Goal: Communication & Community: Answer question/provide support

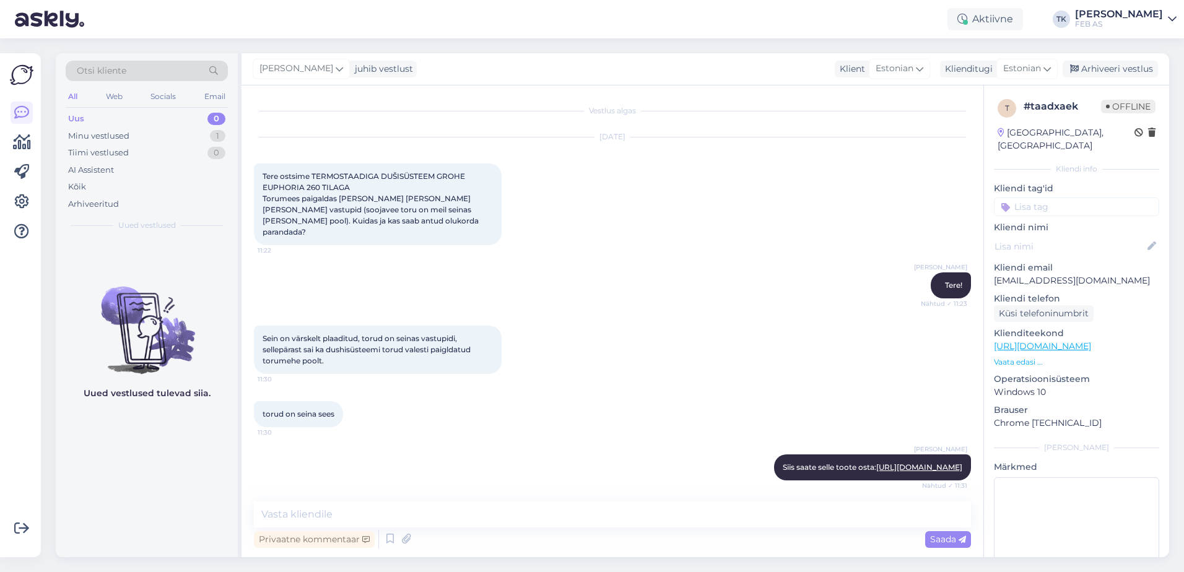
scroll to position [410, 0]
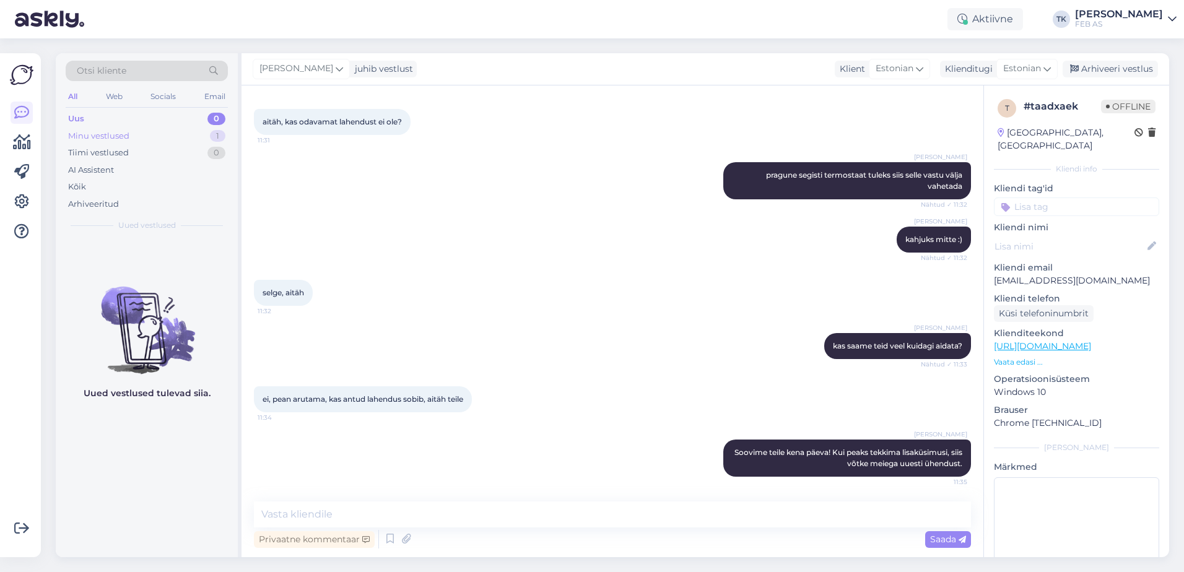
click at [144, 137] on div "Minu vestlused 1" at bounding box center [147, 136] width 162 height 17
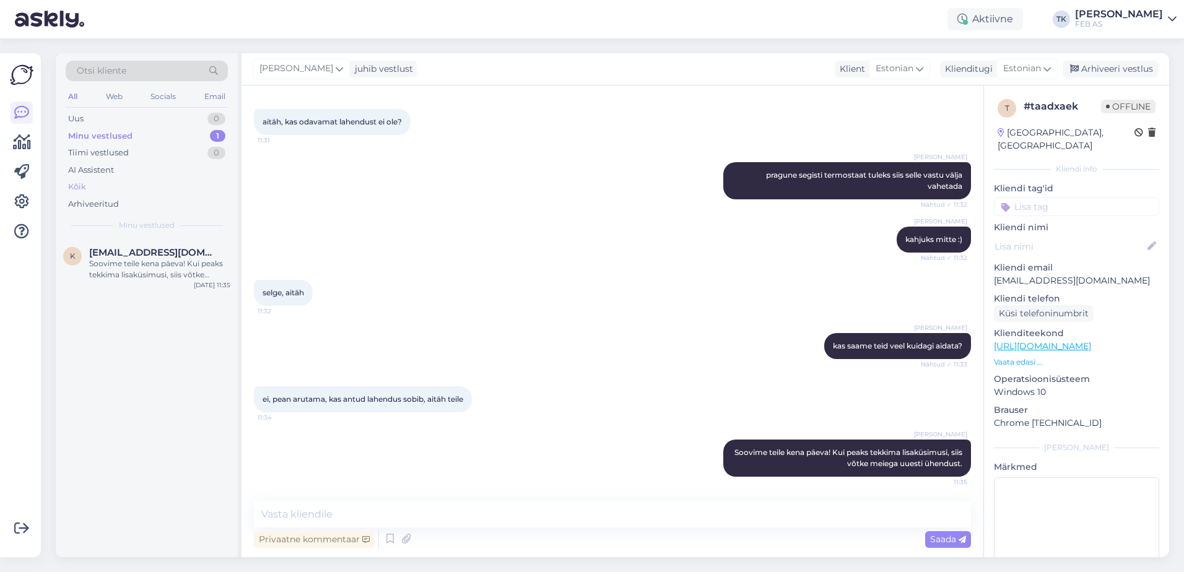
click at [96, 189] on div "Kõik" at bounding box center [147, 186] width 162 height 17
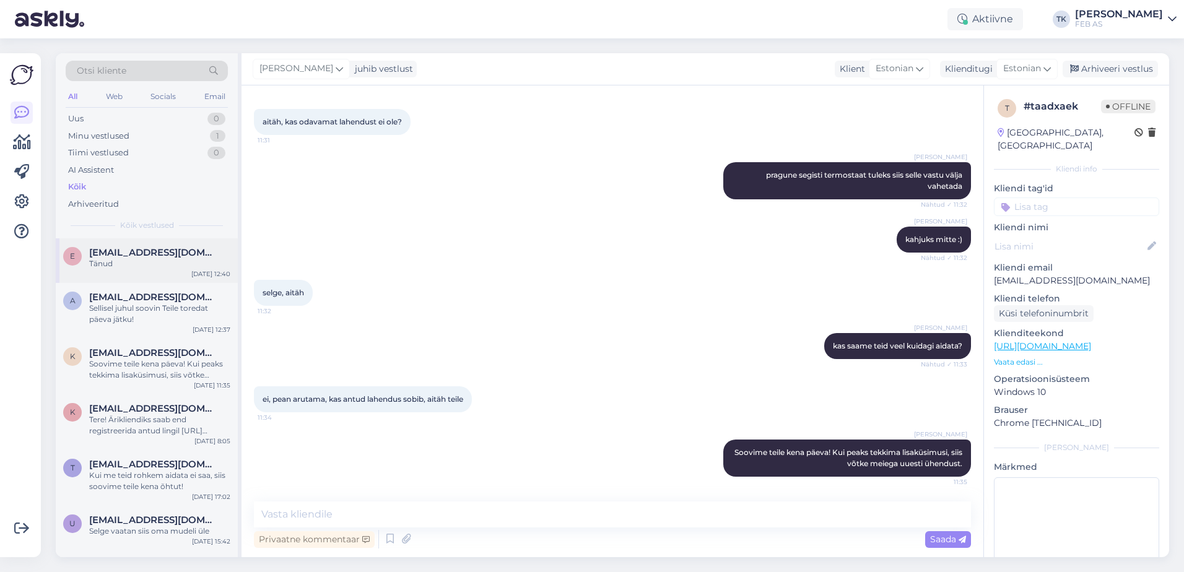
click at [169, 262] on div "Tänud" at bounding box center [159, 263] width 141 height 11
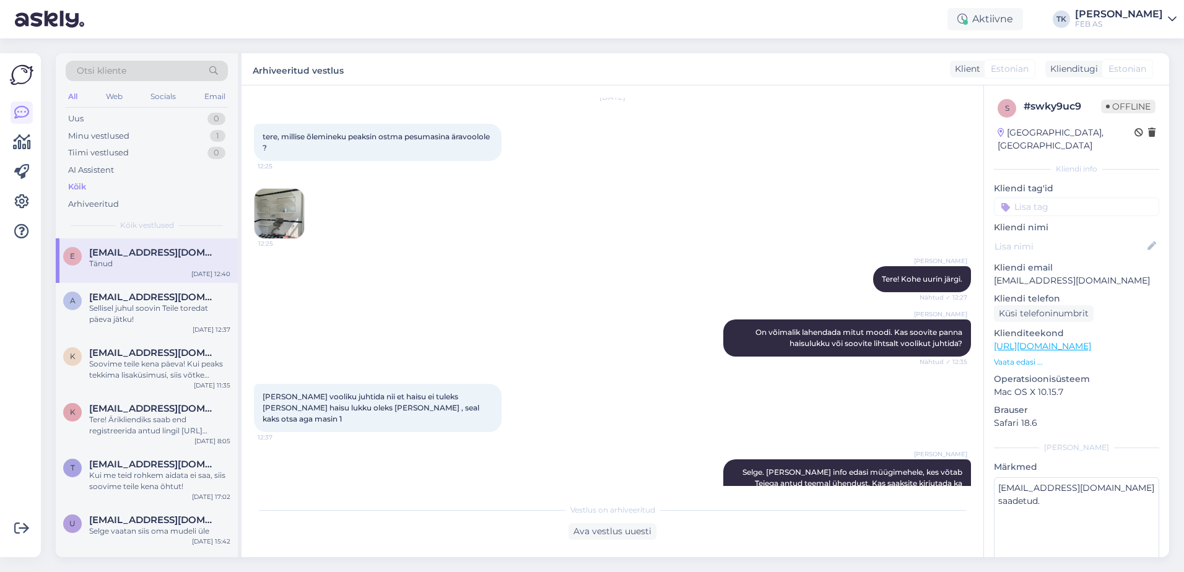
scroll to position [0, 0]
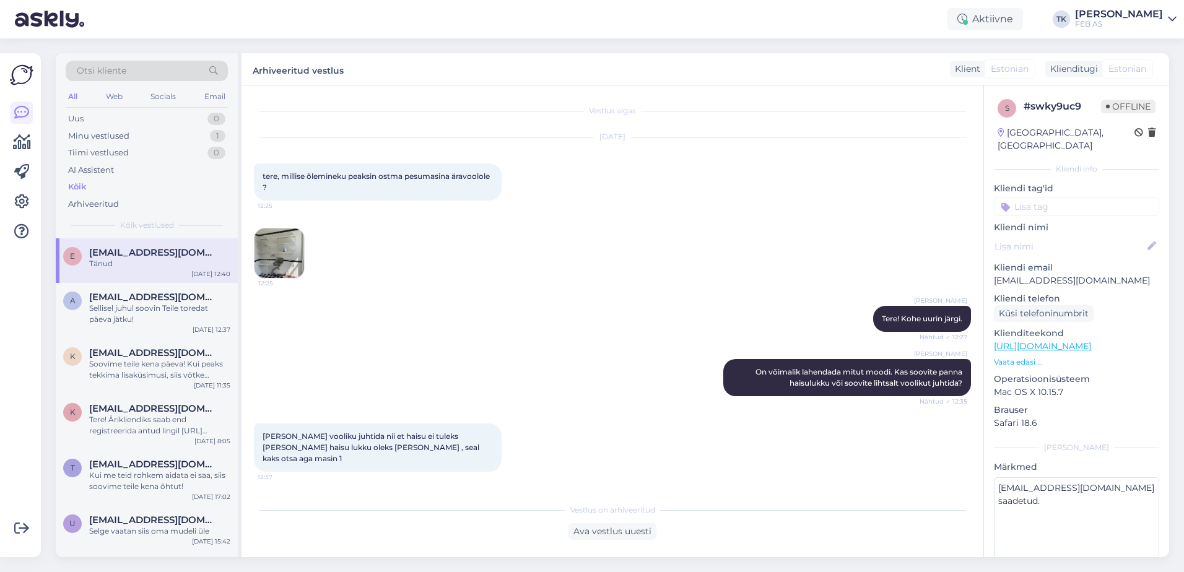
click at [279, 243] on img at bounding box center [280, 254] width 50 height 50
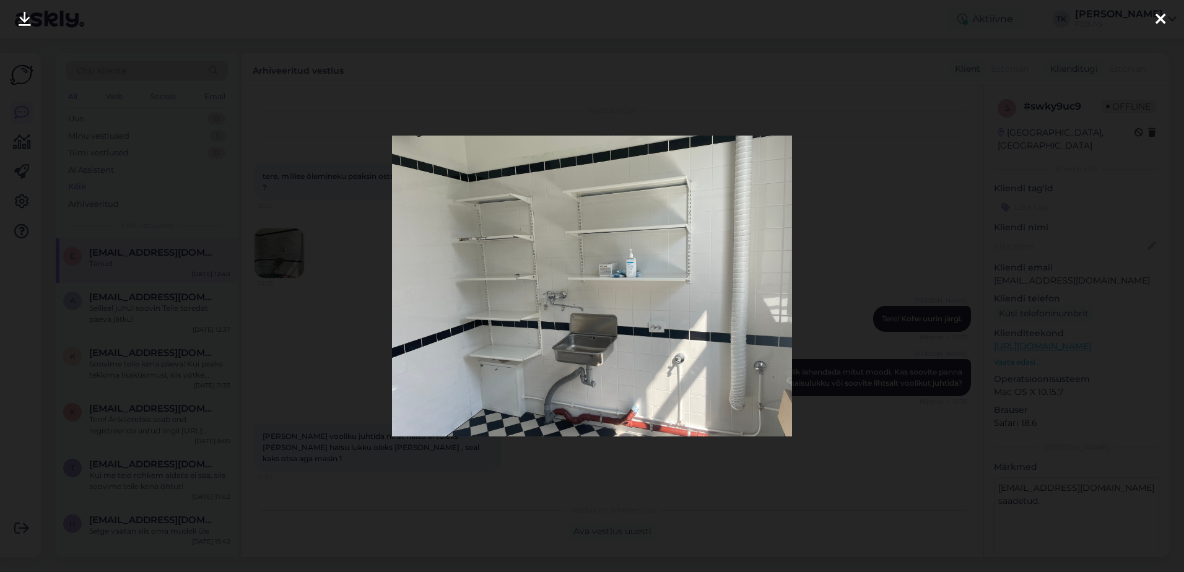
click at [929, 210] on div at bounding box center [592, 286] width 1184 height 572
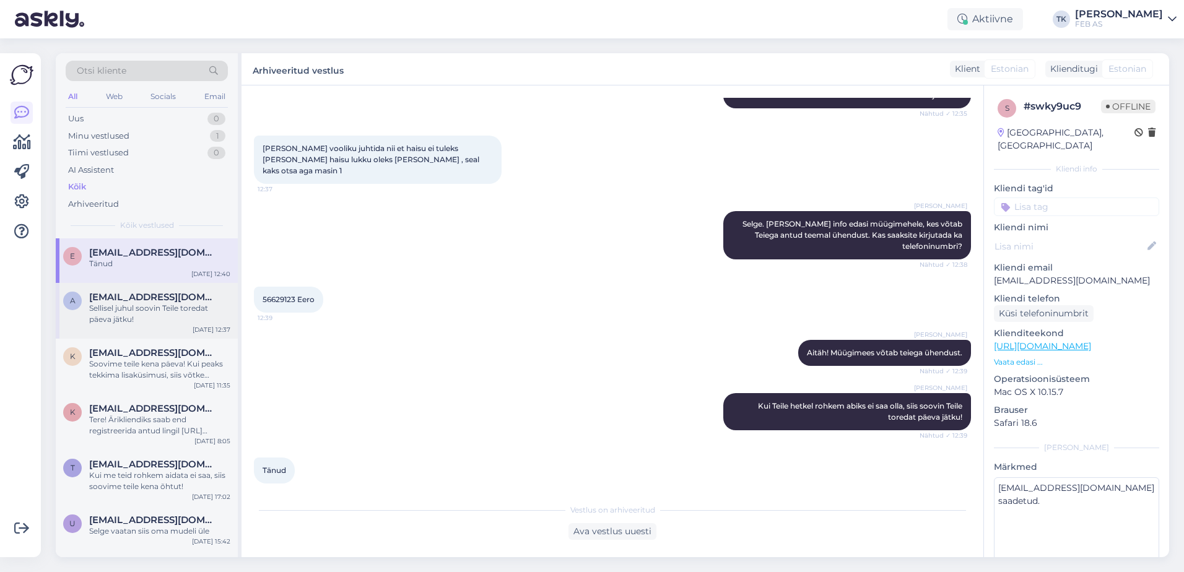
click at [172, 302] on span "[EMAIL_ADDRESS][DOMAIN_NAME]" at bounding box center [153, 297] width 129 height 11
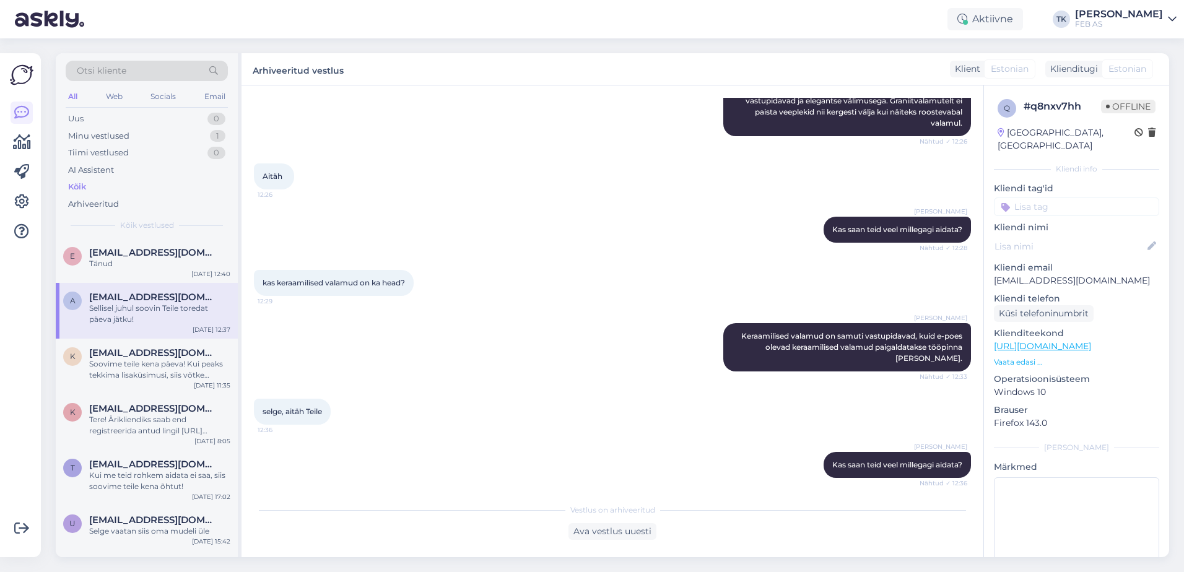
scroll to position [423, 0]
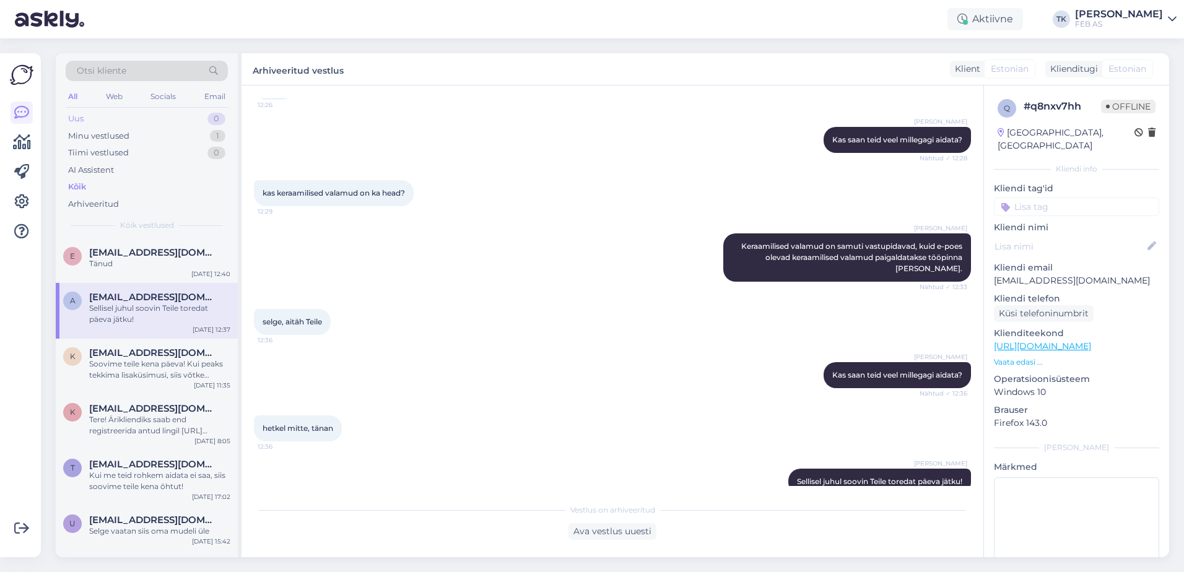
click at [181, 113] on div "Uus 0" at bounding box center [147, 118] width 162 height 17
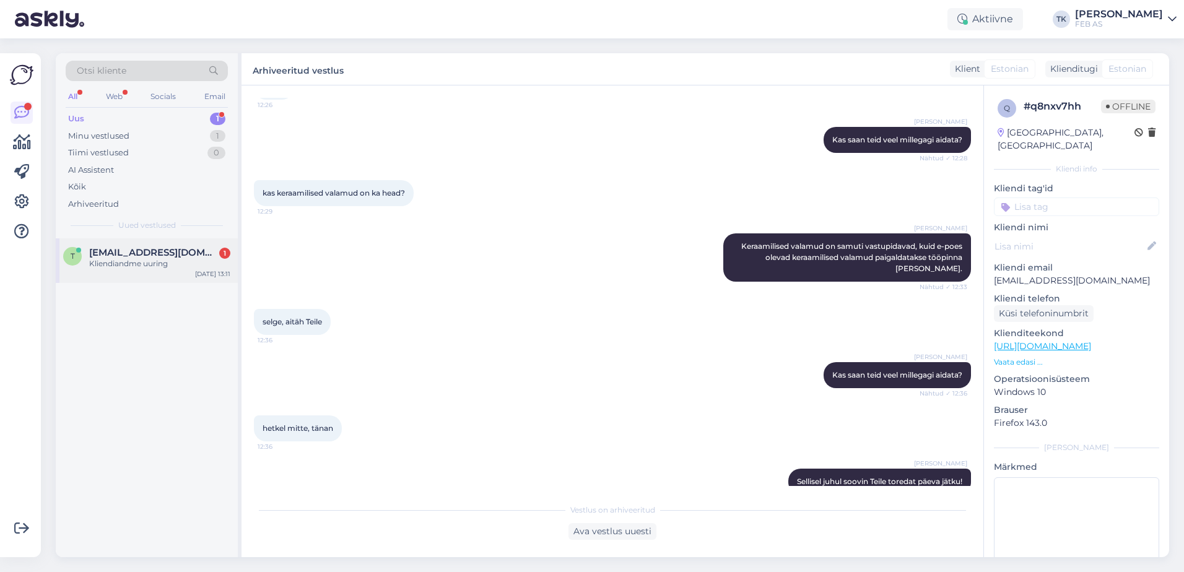
click at [137, 256] on span "[EMAIL_ADDRESS][DOMAIN_NAME]" at bounding box center [153, 252] width 129 height 11
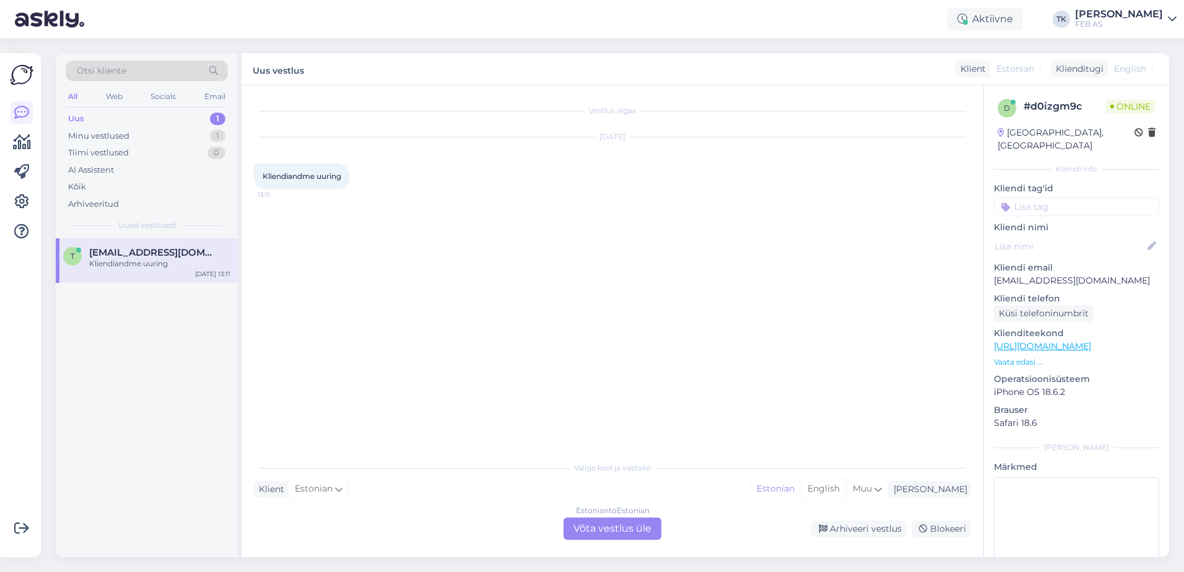
click at [635, 533] on div "Estonian to Estonian Võta vestlus üle" at bounding box center [613, 529] width 98 height 22
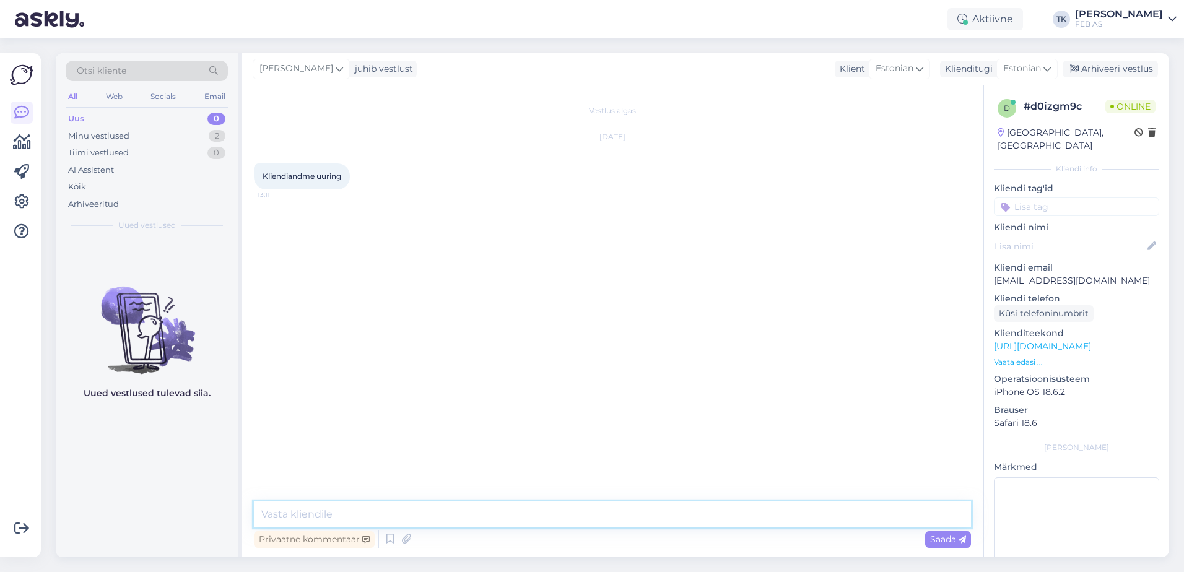
click at [465, 520] on textarea at bounding box center [612, 515] width 717 height 26
type textarea "Tere! Kuidas saame teid aidata?"
click at [258, 299] on div "Vestlus algas [DATE] Kliendiandme uuring 13:11 Triinu [PERSON_NAME] Tere! Kuida…" at bounding box center [618, 294] width 728 height 393
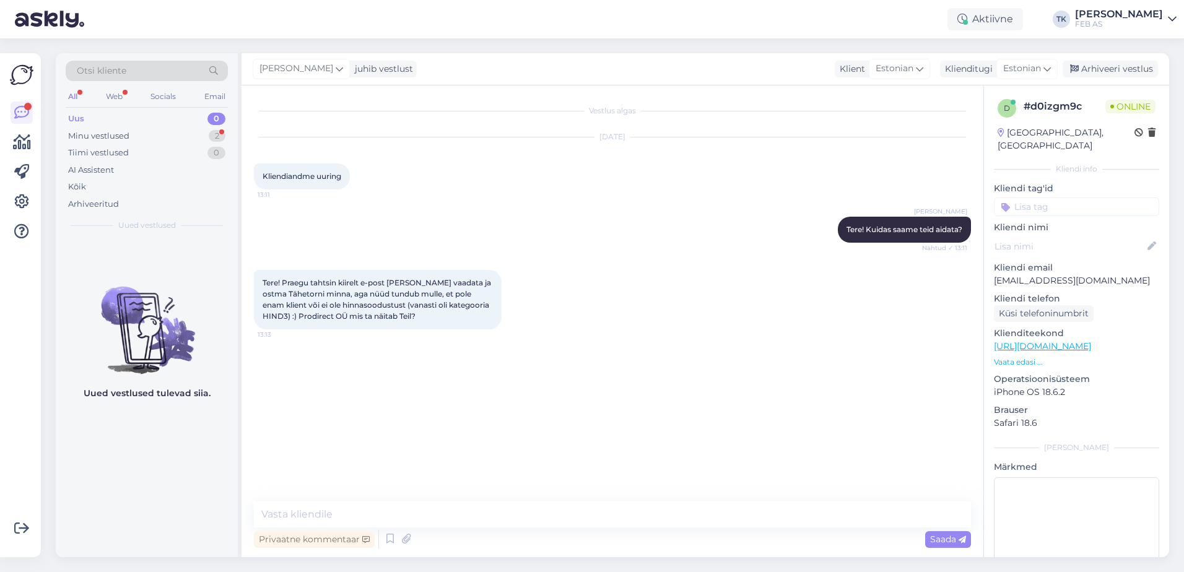
click at [701, 344] on div "Vestlus algas [DATE] Kliendiandme uuring 13:11 Triinu [PERSON_NAME] Tere! Kuida…" at bounding box center [618, 294] width 728 height 393
click at [354, 524] on textarea at bounding box center [612, 515] width 717 height 26
paste textarea "[URL][DOMAIN_NAME]"
type textarea "Meie ärikliendi kodulehe leiate sellelt aadressilt: [URL][DOMAIN_NAME]"
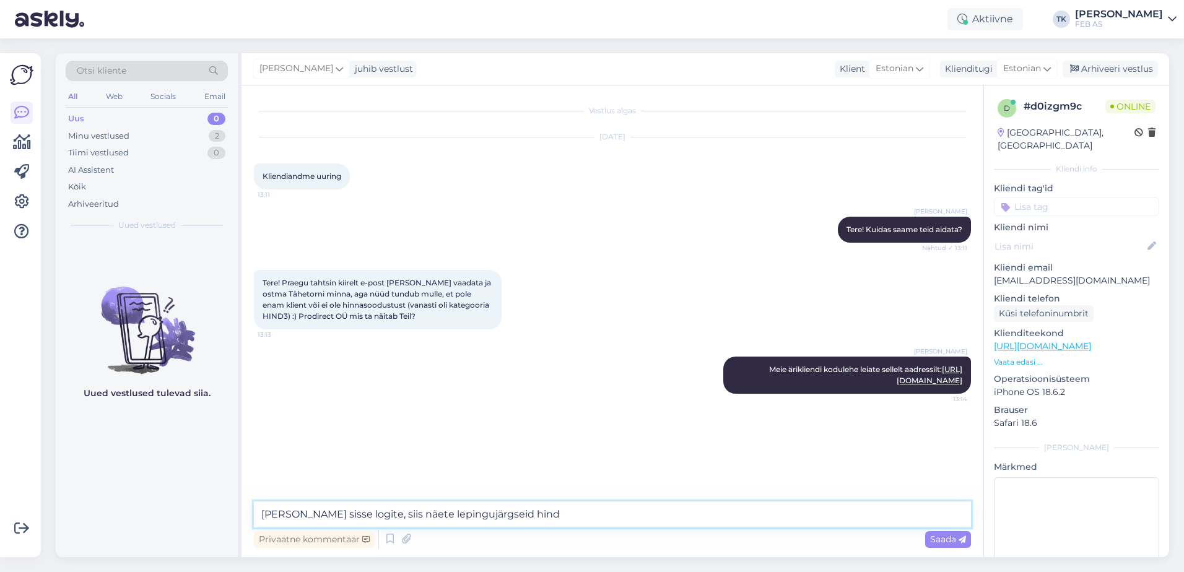
type textarea "[PERSON_NAME] sisse logite, siis näete lepingujärgseid [DEMOGRAPHIC_DATA]"
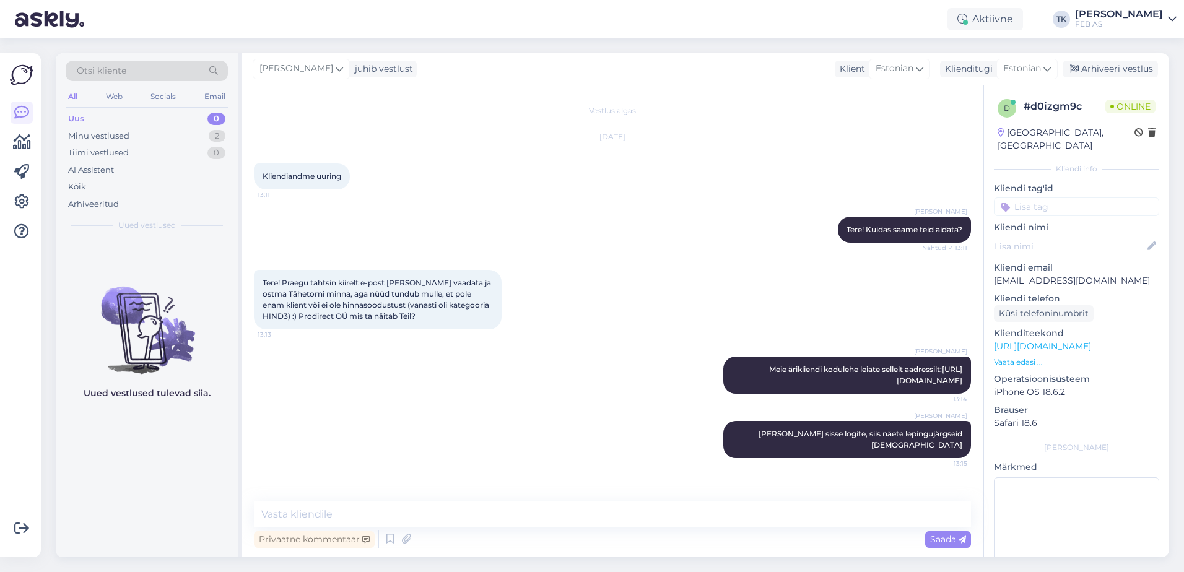
click at [479, 401] on div "Triinu [PERSON_NAME] Meie ärikliendi kodulehe leiate sellelt aadressilt: [URL][…" at bounding box center [612, 375] width 717 height 64
click at [537, 515] on textarea at bounding box center [612, 515] width 717 height 26
type textarea "Selle lehe kaudu saate esitada hinnapäringuid ning tellimusi"
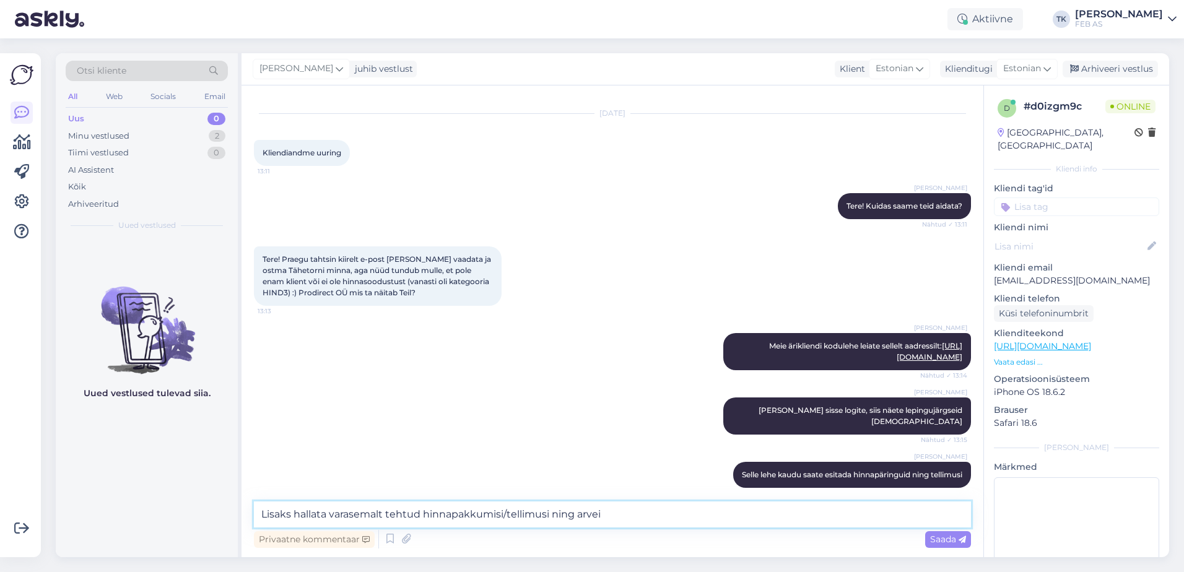
type textarea "Lisaks hallata varasemalt tehtud hinnapakkumisi/tellimusi ning arveid"
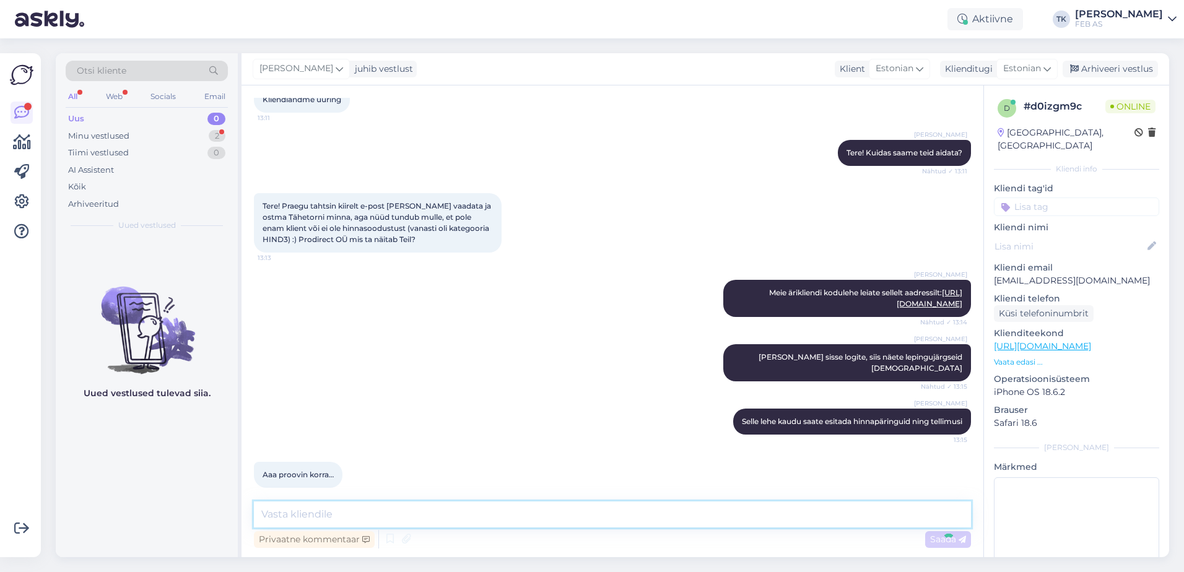
scroll to position [141, 0]
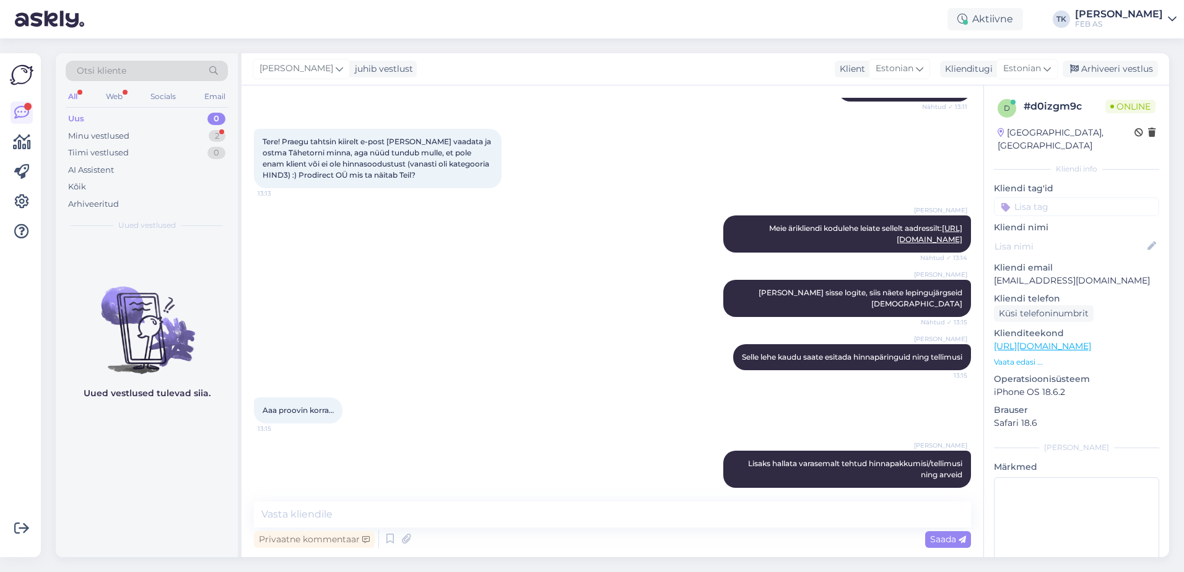
click at [468, 258] on div "Triinu [PERSON_NAME] Meie ärikliendi kodulehe leiate sellelt aadressilt: [URL][…" at bounding box center [612, 234] width 717 height 64
click at [133, 137] on div "Minu vestlused 2" at bounding box center [147, 136] width 162 height 17
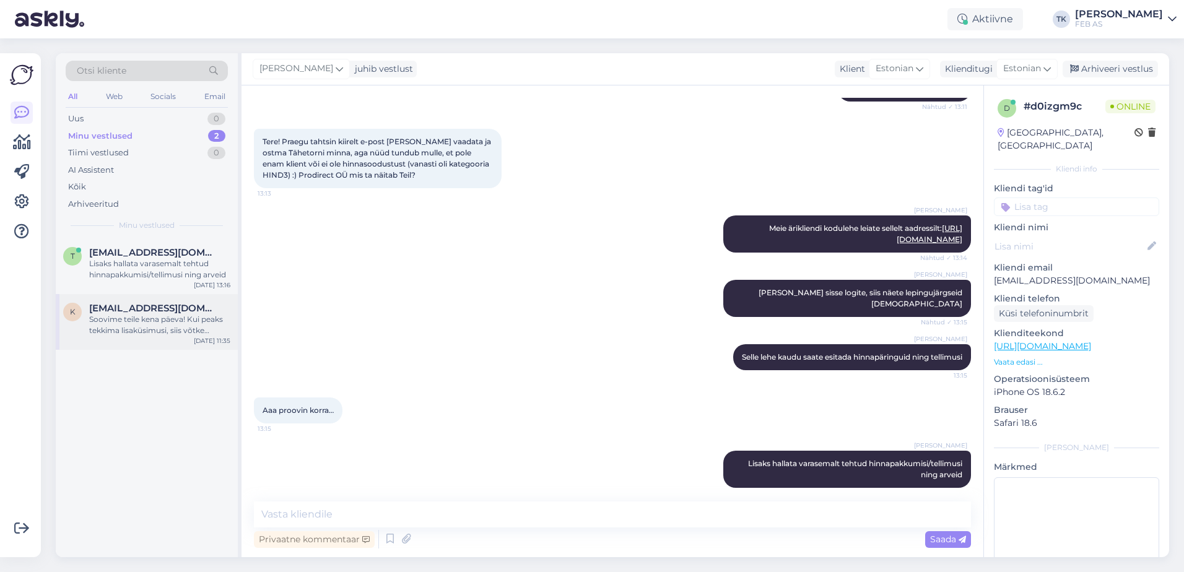
click at [169, 338] on div "k [EMAIL_ADDRESS][DOMAIN_NAME] Soovime teile kena päeva! Kui peaks tekkima lisa…" at bounding box center [147, 322] width 182 height 56
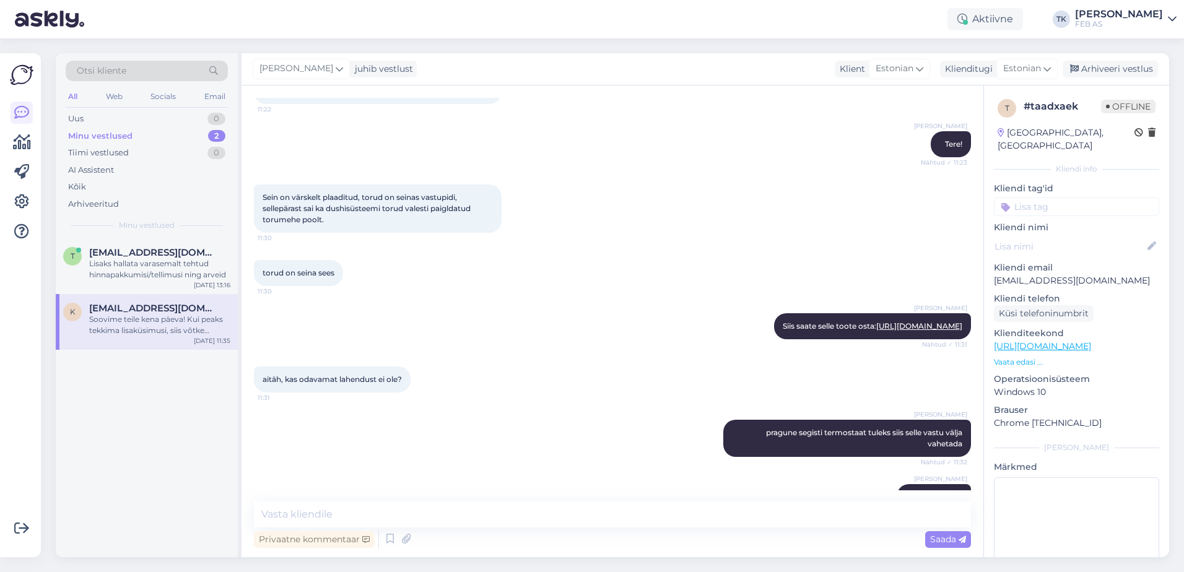
scroll to position [410, 0]
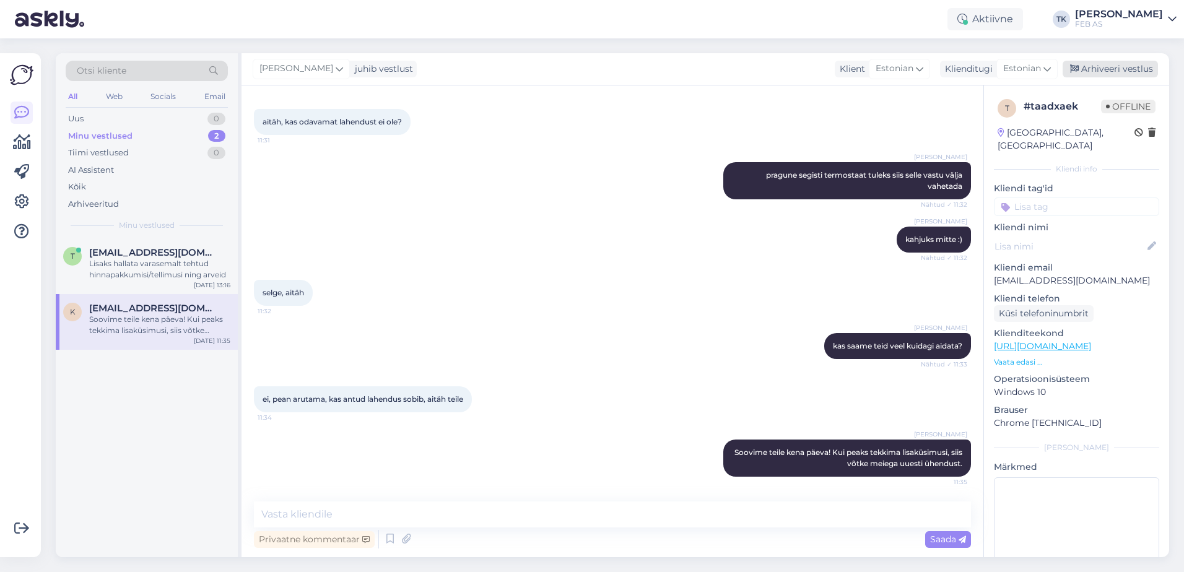
click at [1123, 71] on div "Arhiveeri vestlus" at bounding box center [1110, 69] width 95 height 17
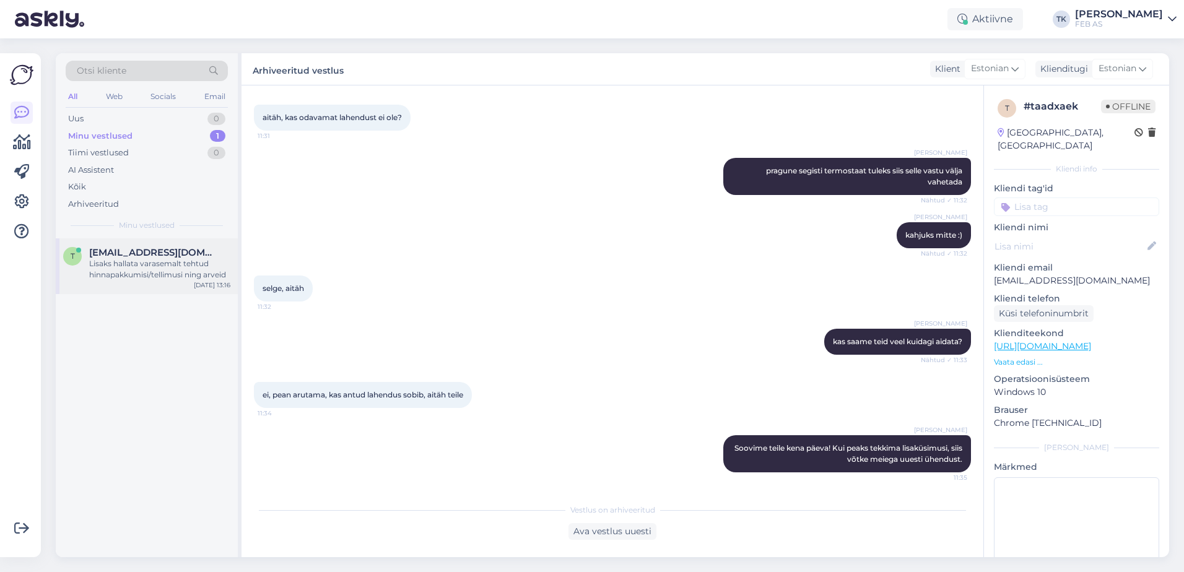
click at [120, 269] on div "Lisaks hallata varasemalt tehtud hinnapakkumisi/tellimusi ning arveid" at bounding box center [159, 269] width 141 height 22
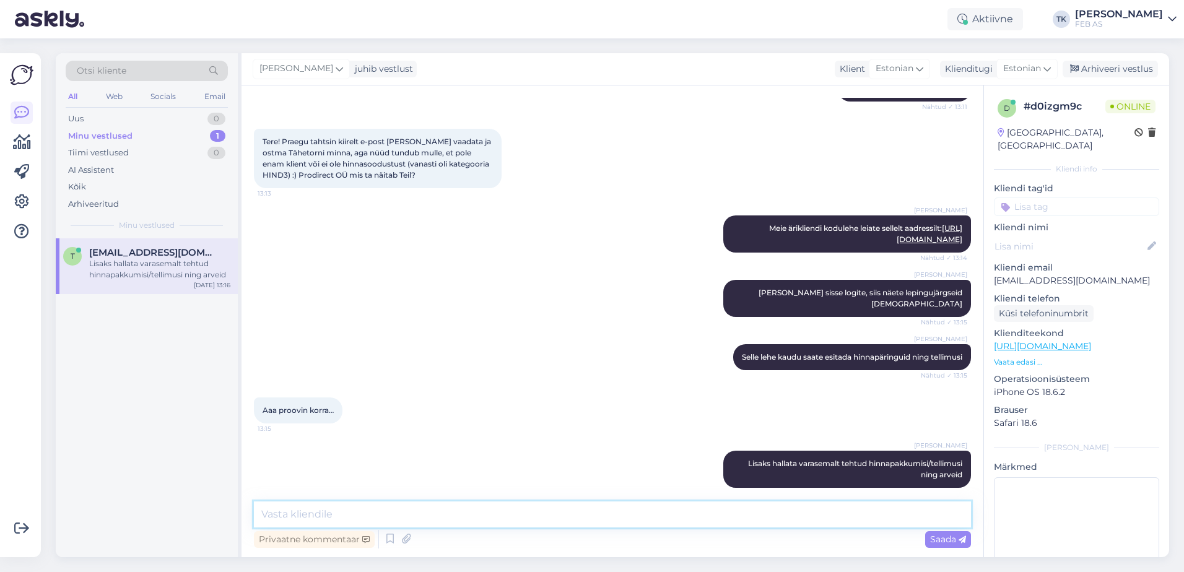
click at [443, 520] on textarea at bounding box center [612, 515] width 717 height 26
type textarea "L"
click at [430, 513] on textarea "Volitatud isikute lehel saate lisada kustutada ettevõtte töötajaid, kes saavad …" at bounding box center [612, 515] width 717 height 26
type textarea "Volitatud isikute lehel saate lisada ning kustutada ettevõtte töötajaid, kes sa…"
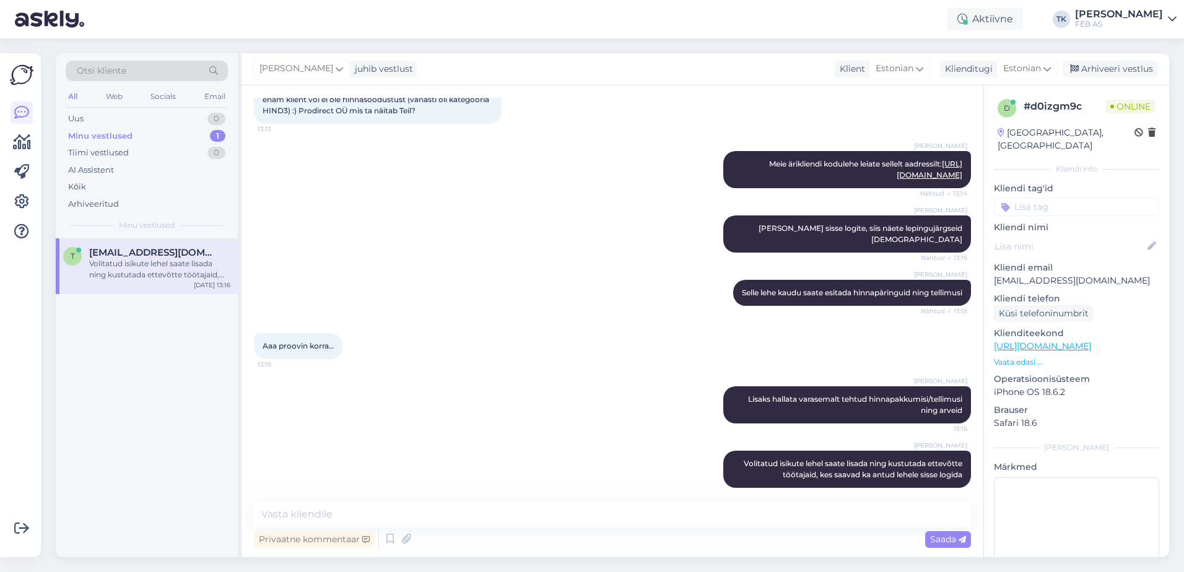
click at [404, 339] on div "Aaa proovin korra… 13:15" at bounding box center [612, 346] width 717 height 53
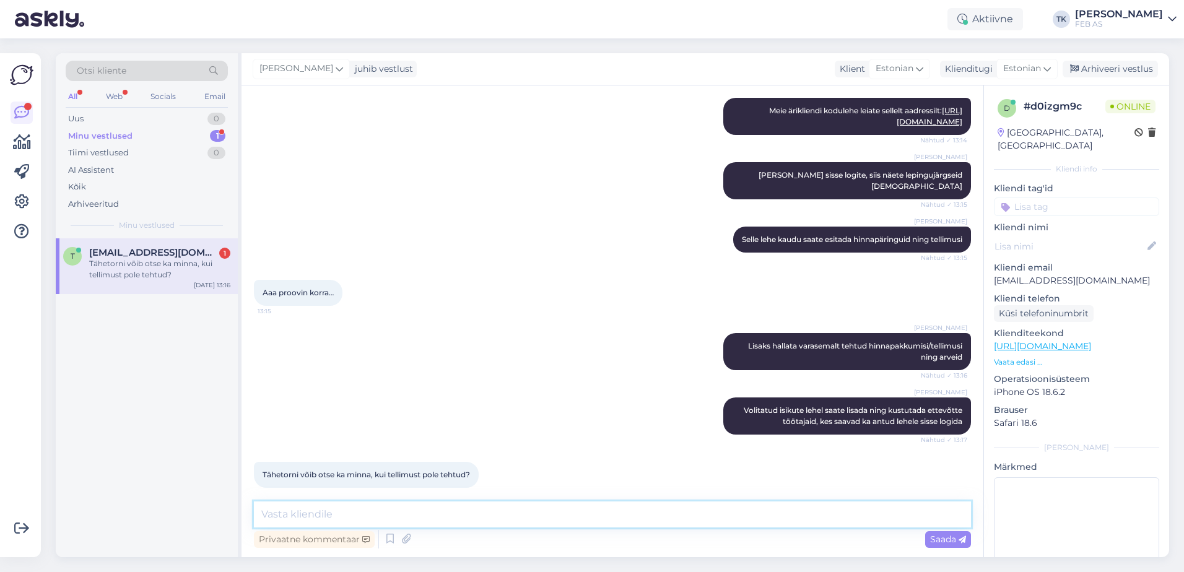
click at [411, 516] on textarea at bounding box center [612, 515] width 717 height 26
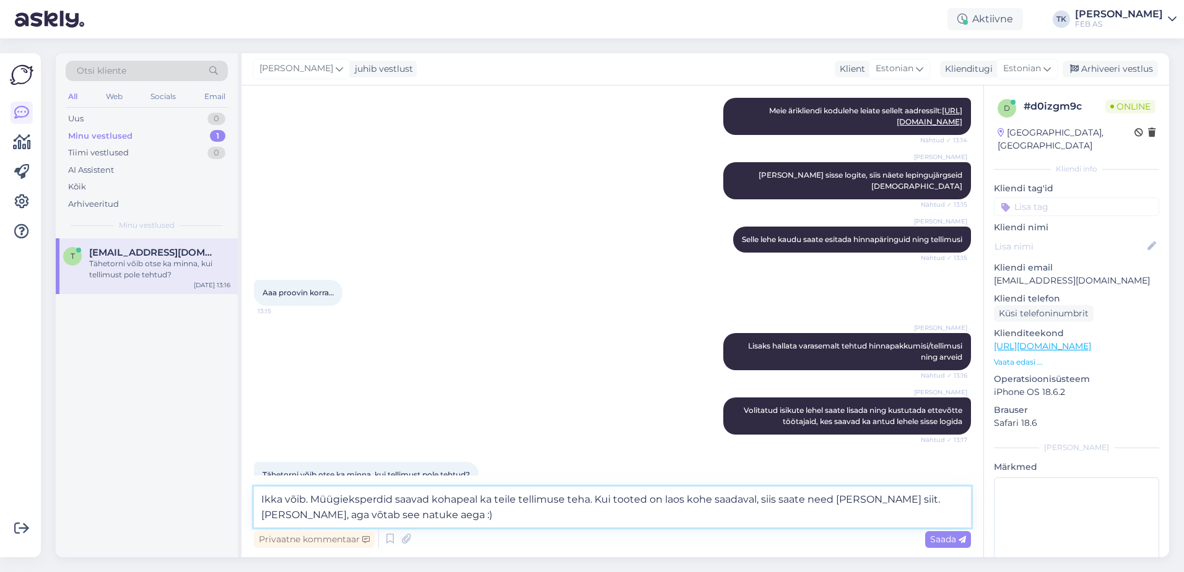
click at [491, 494] on textarea "Ikka võib. Müügieksperdid saavad kohapeal ka teile tellimuse teha. Kui tooted o…" at bounding box center [612, 507] width 717 height 41
type textarea "Ikka võib. Müügieksperdid saavad kohapeal teile tellimuse teha. Kui tooted on l…"
click at [943, 536] on span "Saada" at bounding box center [948, 539] width 36 height 11
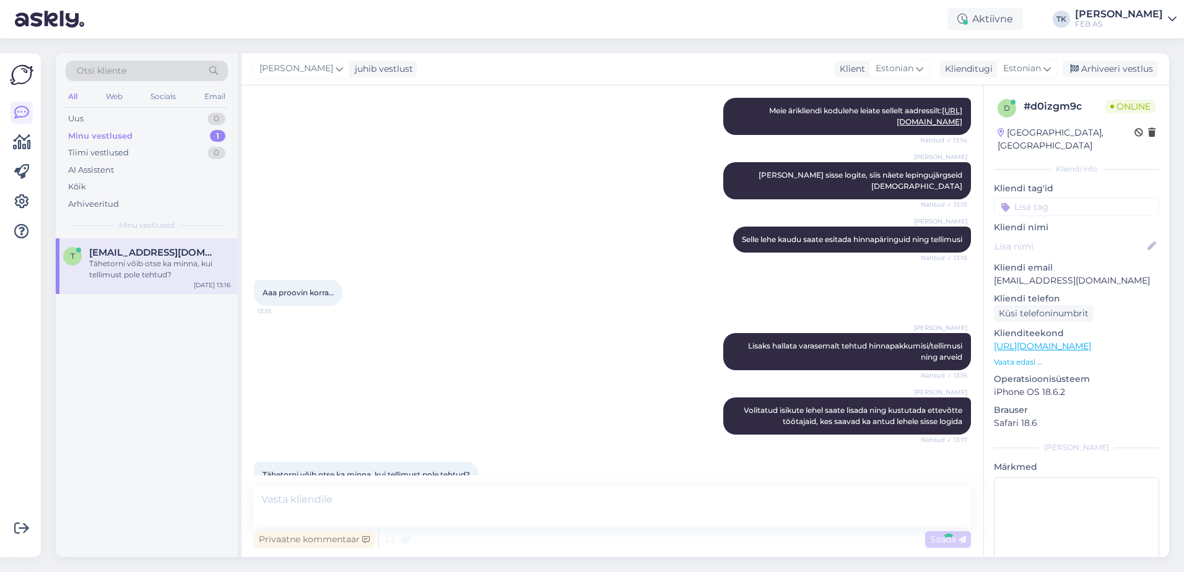
scroll to position [334, 0]
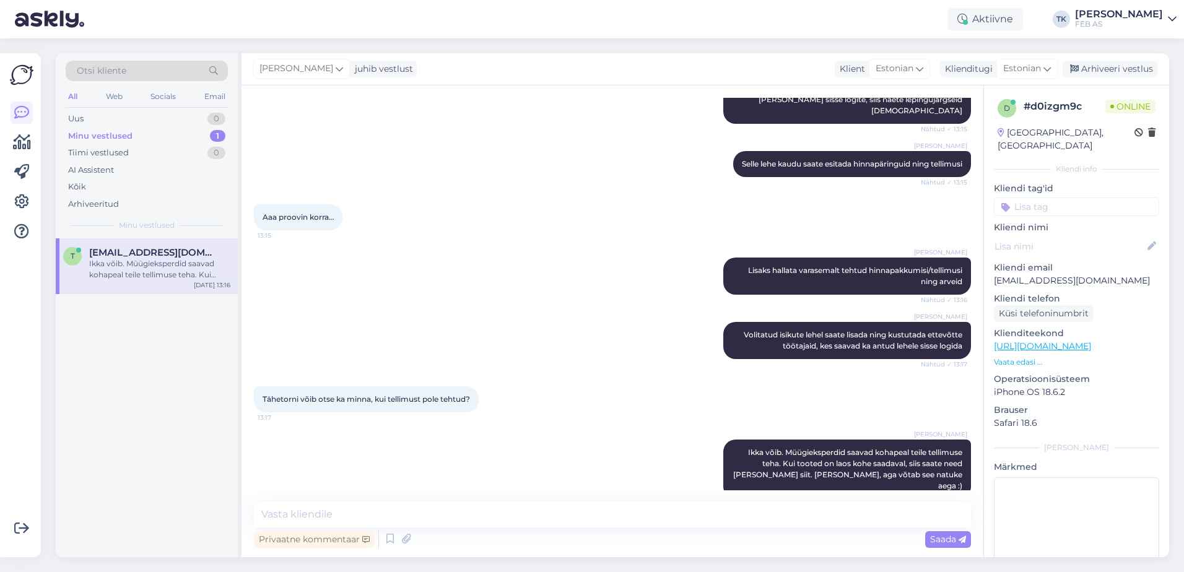
click at [571, 426] on div "Triinu [PERSON_NAME] võib. Müügieksperdid saavad kohapeal teile tellimuse teha.…" at bounding box center [612, 469] width 717 height 87
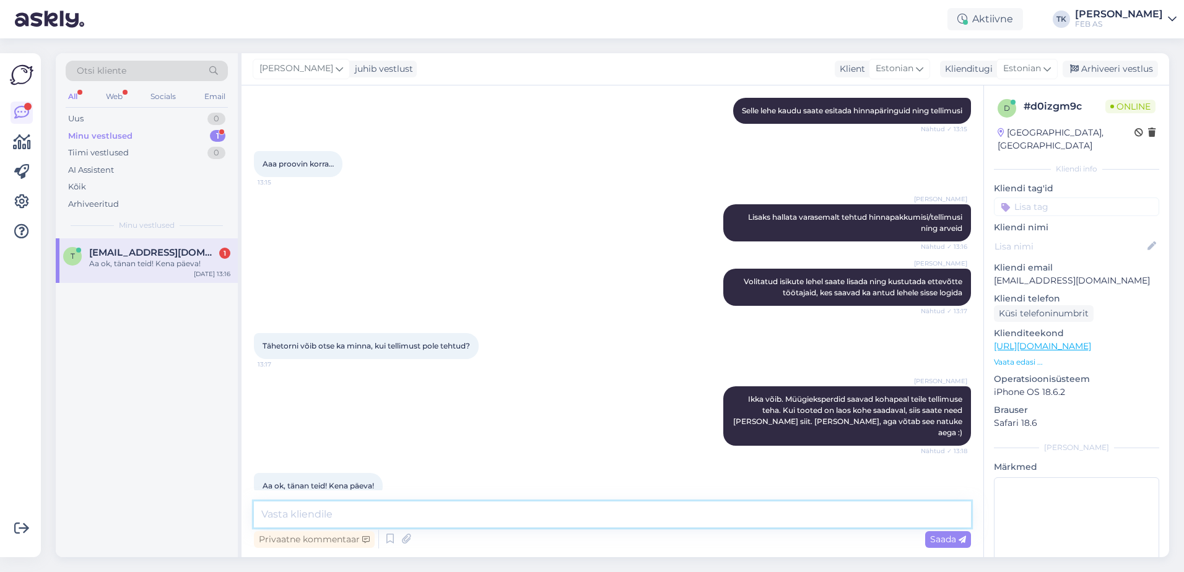
click at [344, 516] on textarea at bounding box center [612, 515] width 717 height 26
type textarea "Teile ka kena päeva!"
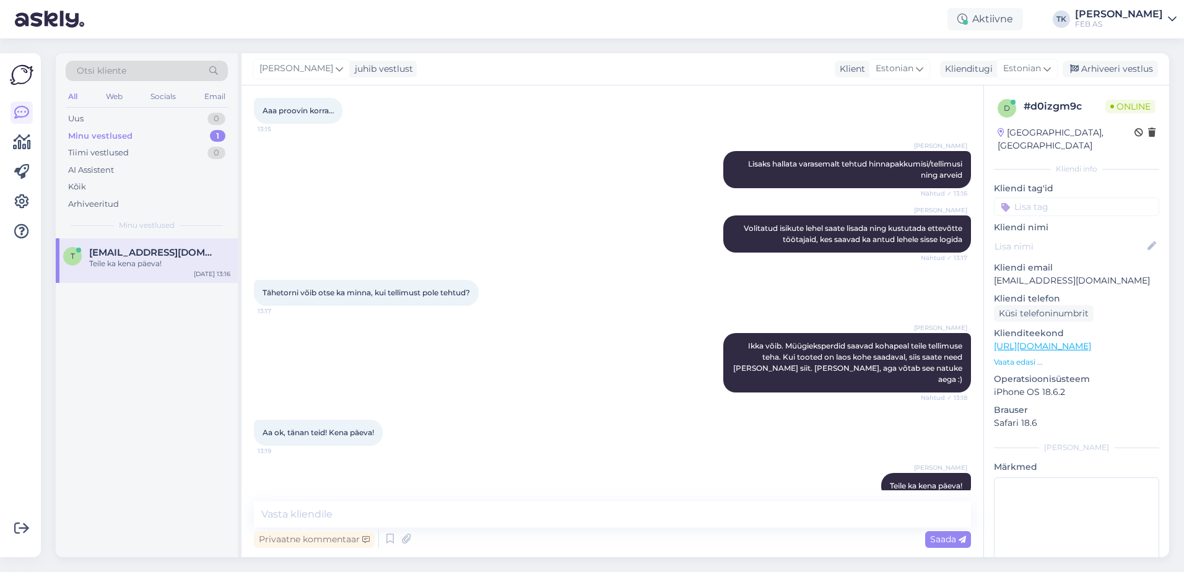
click at [491, 413] on div "Aa ok, tänan teid! Kena päeva! 13:19" at bounding box center [612, 432] width 717 height 53
